Goal: Transaction & Acquisition: Obtain resource

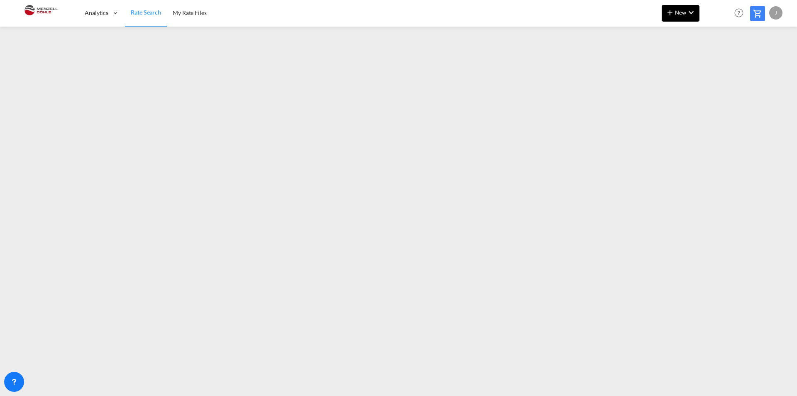
click at [689, 16] on md-icon "icon-chevron-down" at bounding box center [691, 12] width 10 height 10
click at [720, 60] on span "Ratesheet" at bounding box center [714, 62] width 9 height 17
click at [693, 13] on md-icon "icon-chevron-down" at bounding box center [691, 12] width 10 height 10
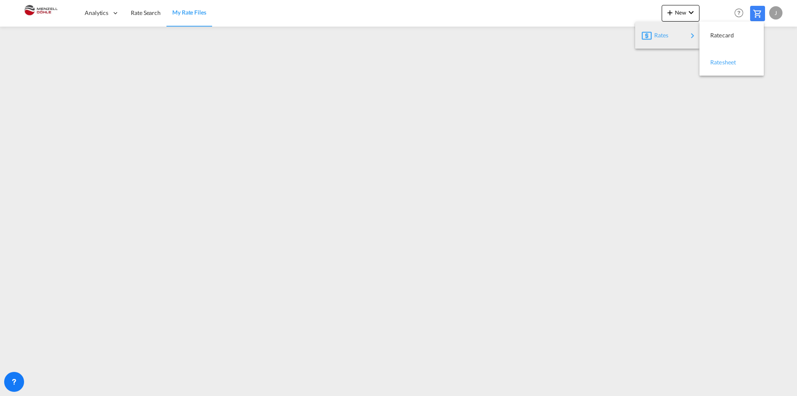
click at [720, 59] on span "Ratesheet" at bounding box center [714, 62] width 9 height 17
